Goal: Information Seeking & Learning: Find specific fact

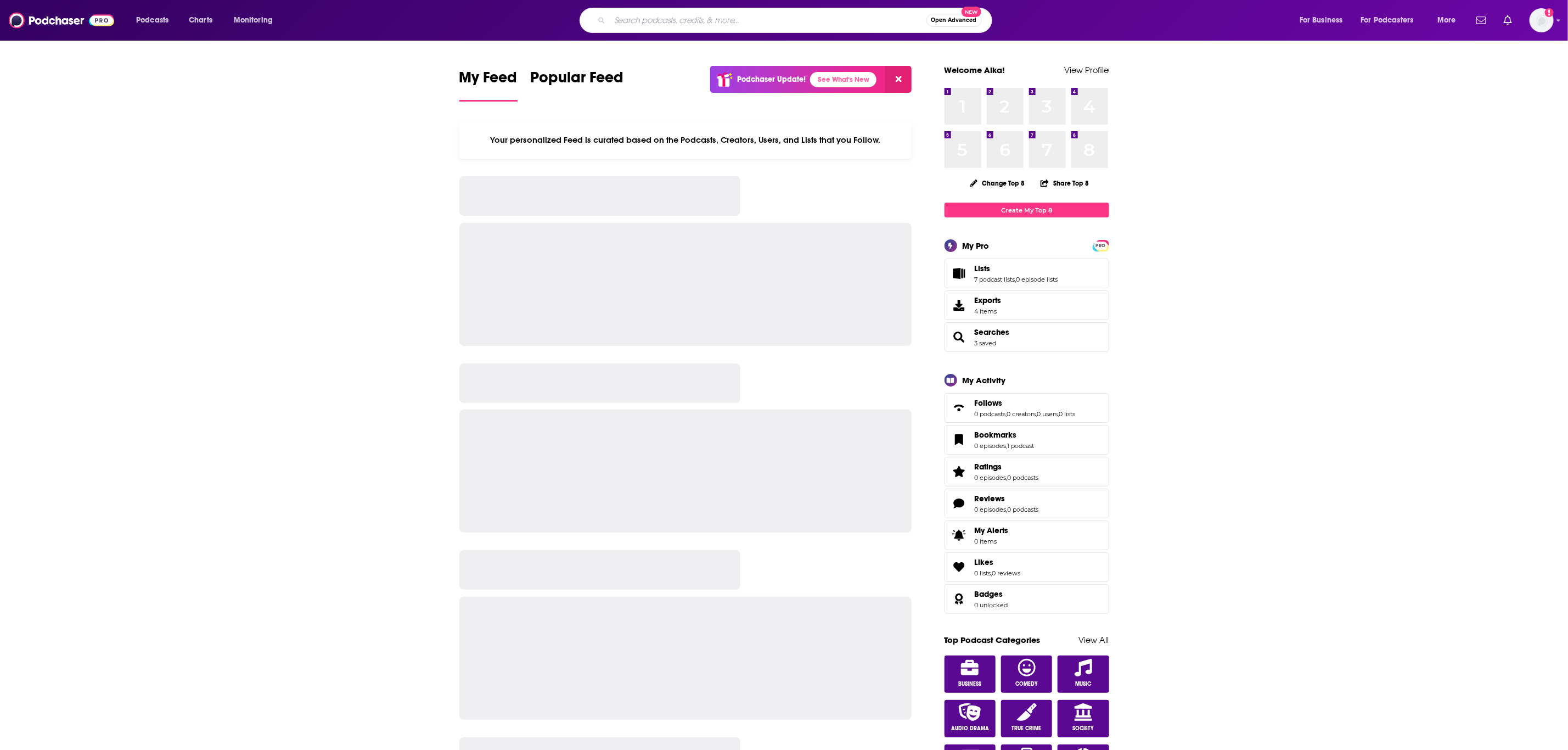
click at [657, 19] on input "Search podcasts, credits, & more..." at bounding box center [768, 20] width 317 height 18
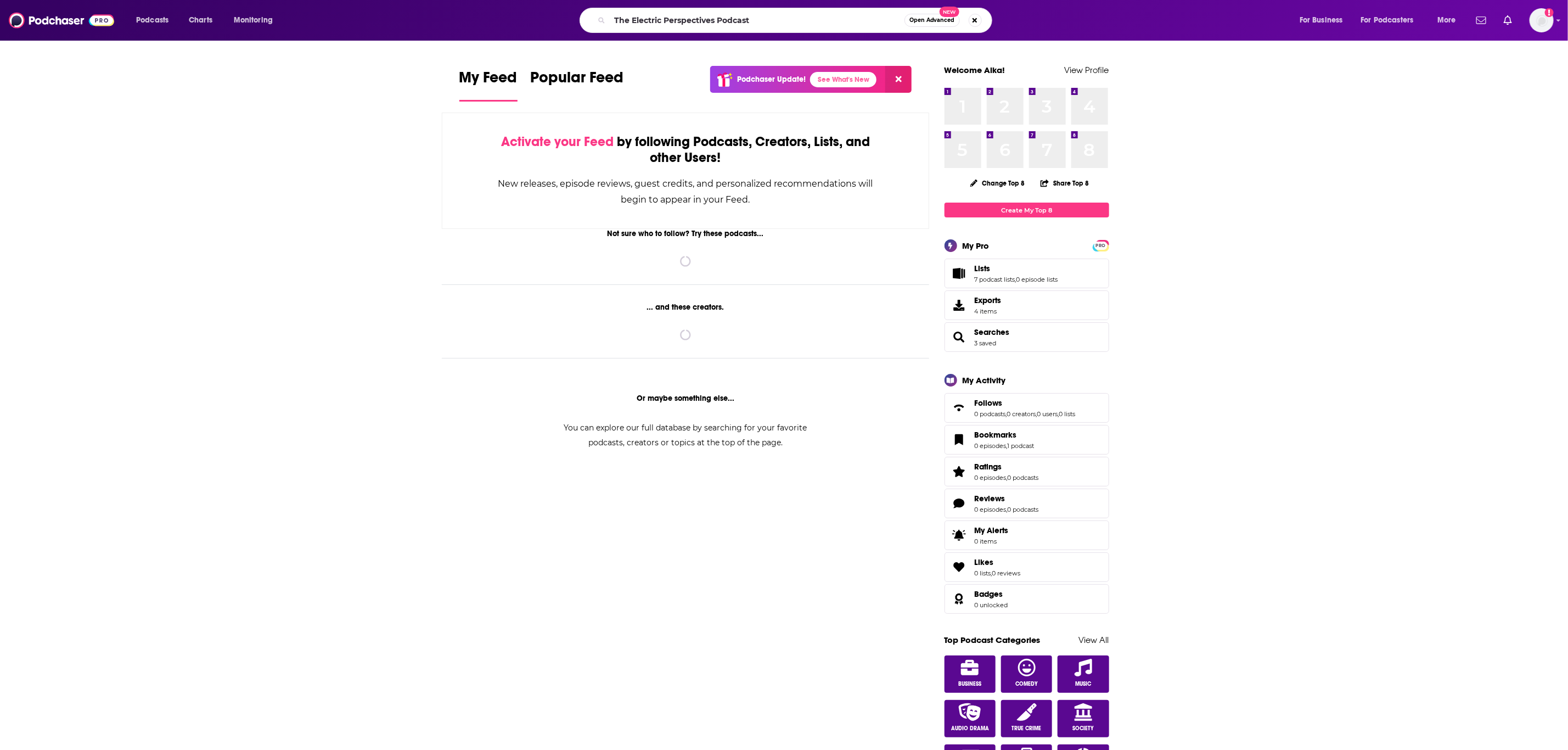
type input "The Electric Perspectives Podcast"
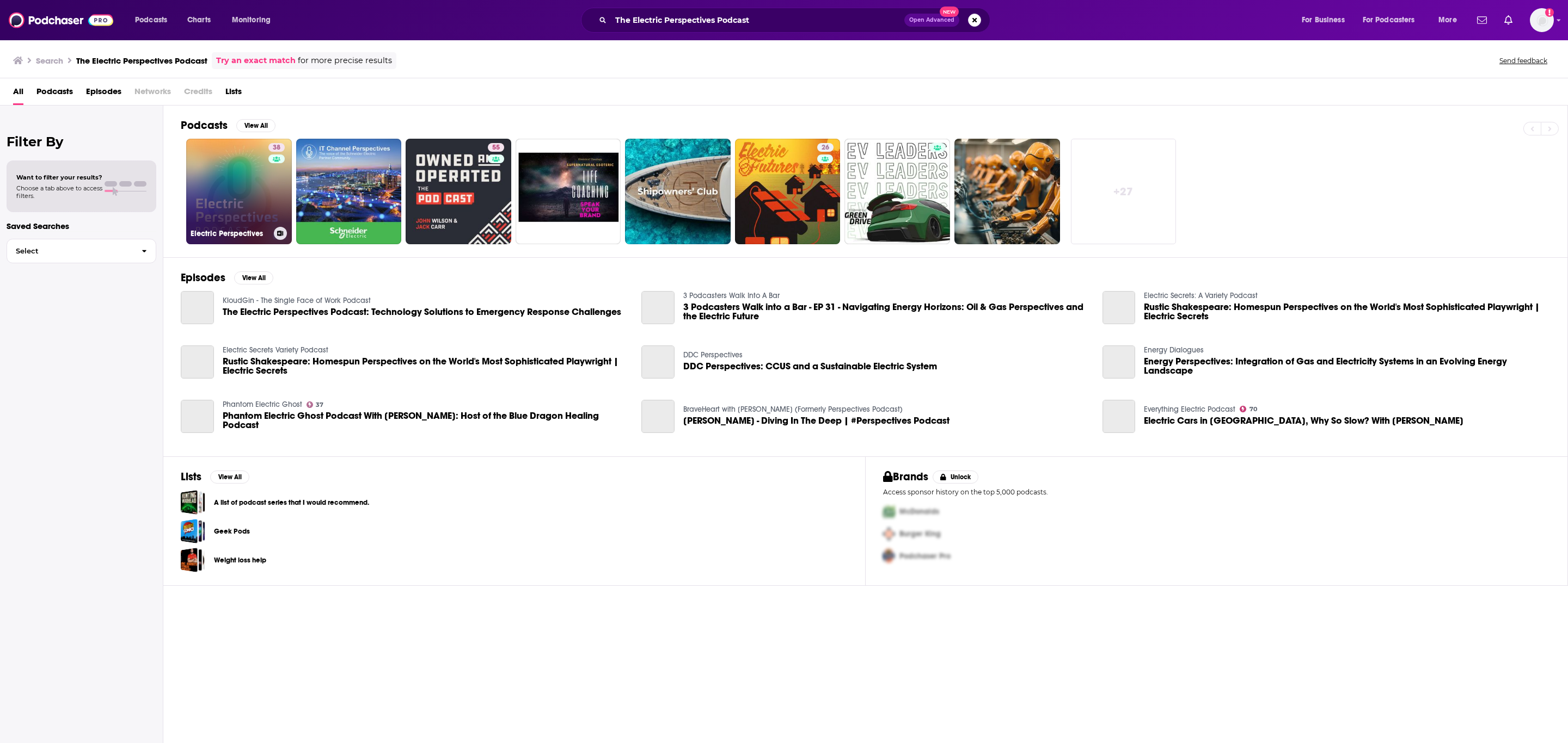
click at [227, 164] on link "38 Electric Perspectives" at bounding box center [239, 191] width 105 height 105
